Goal: Transaction & Acquisition: Purchase product/service

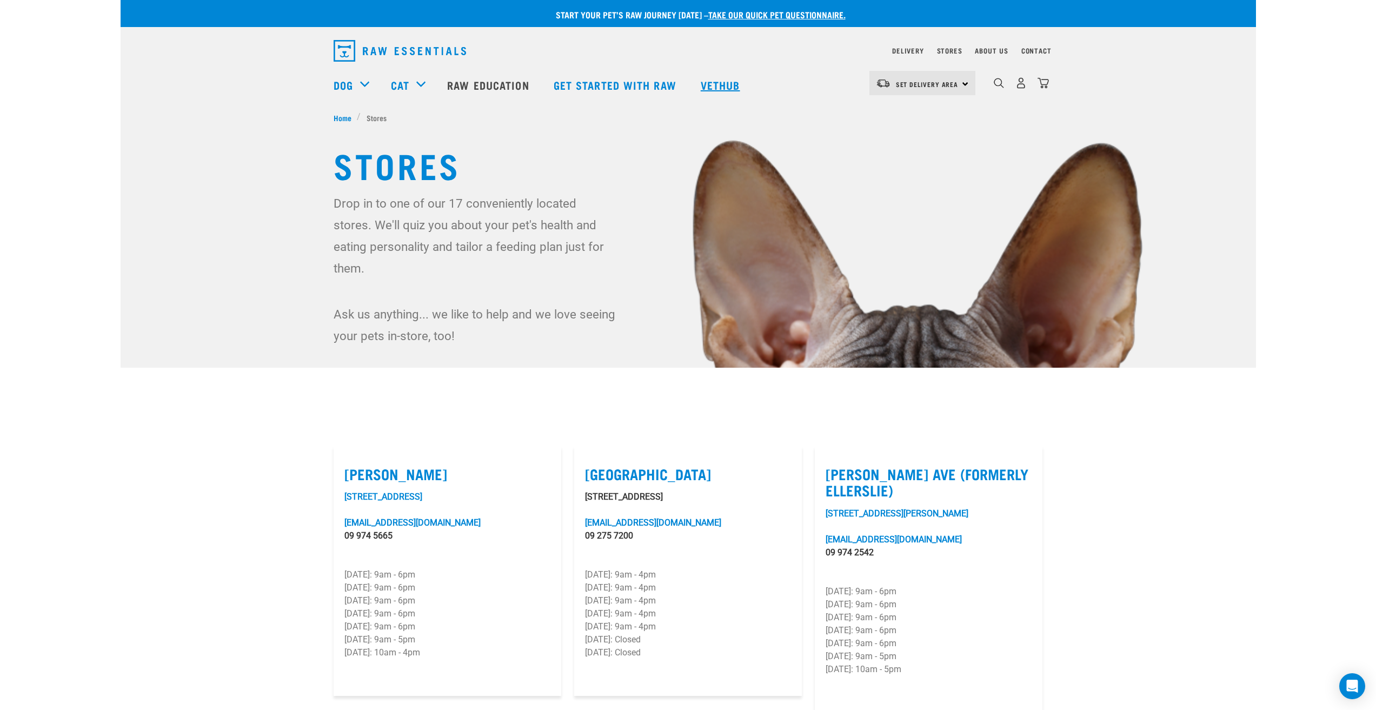
click at [720, 84] on link "Vethub" at bounding box center [722, 84] width 64 height 43
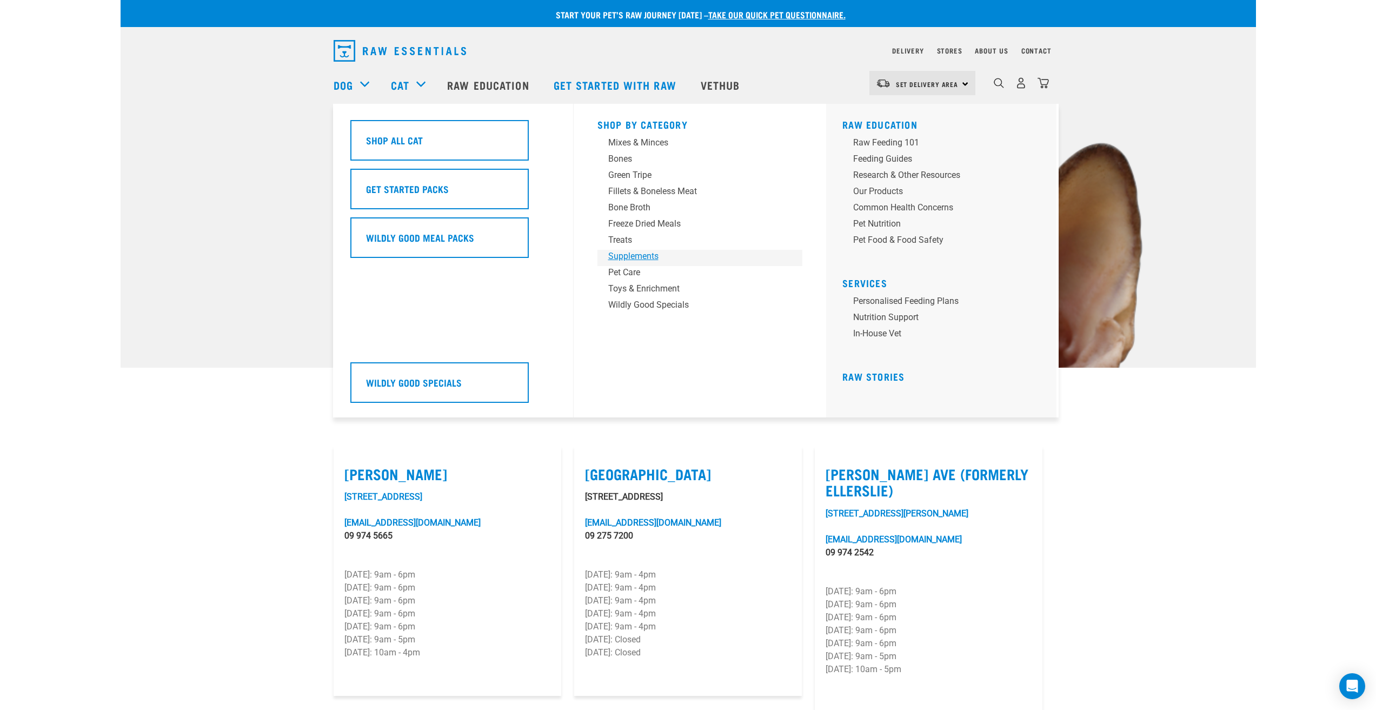
click at [636, 256] on div "Supplements" at bounding box center [692, 256] width 169 height 13
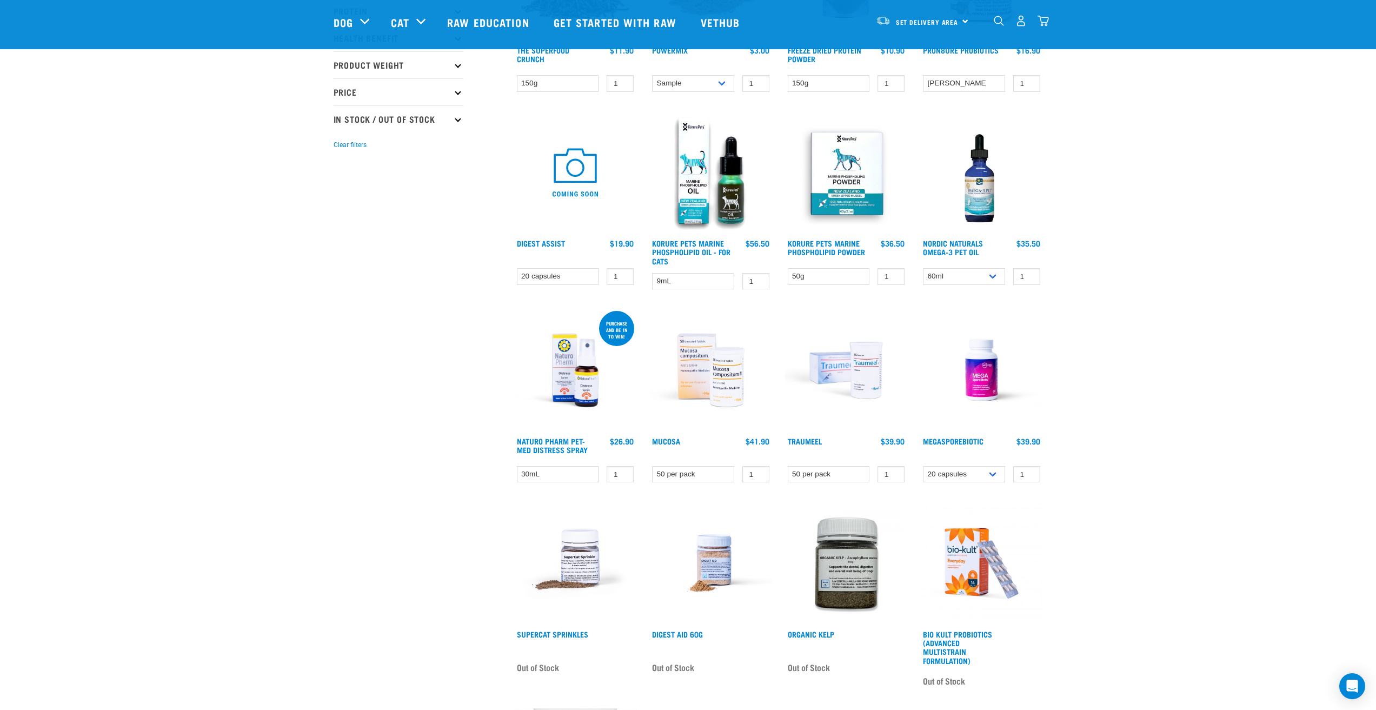
scroll to position [256, 0]
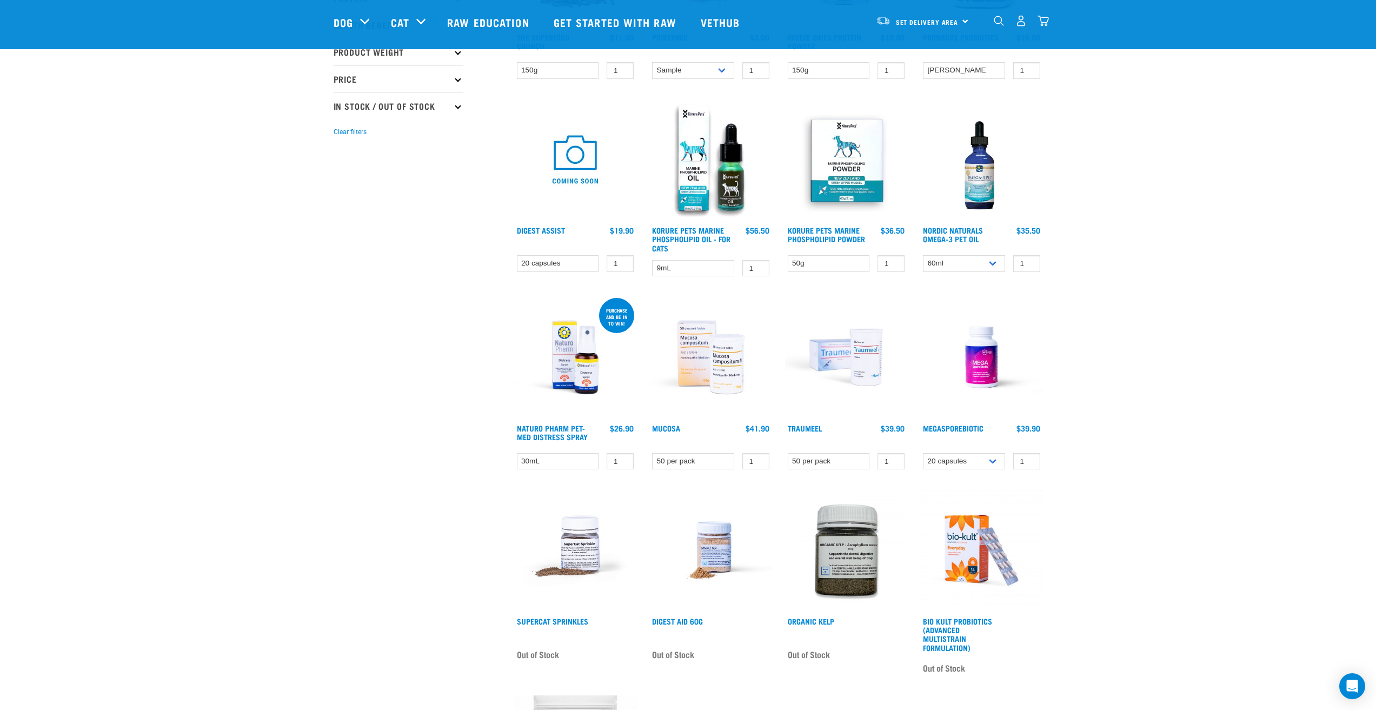
click at [991, 193] on img at bounding box center [981, 159] width 123 height 123
